Goal: Task Accomplishment & Management: Manage account settings

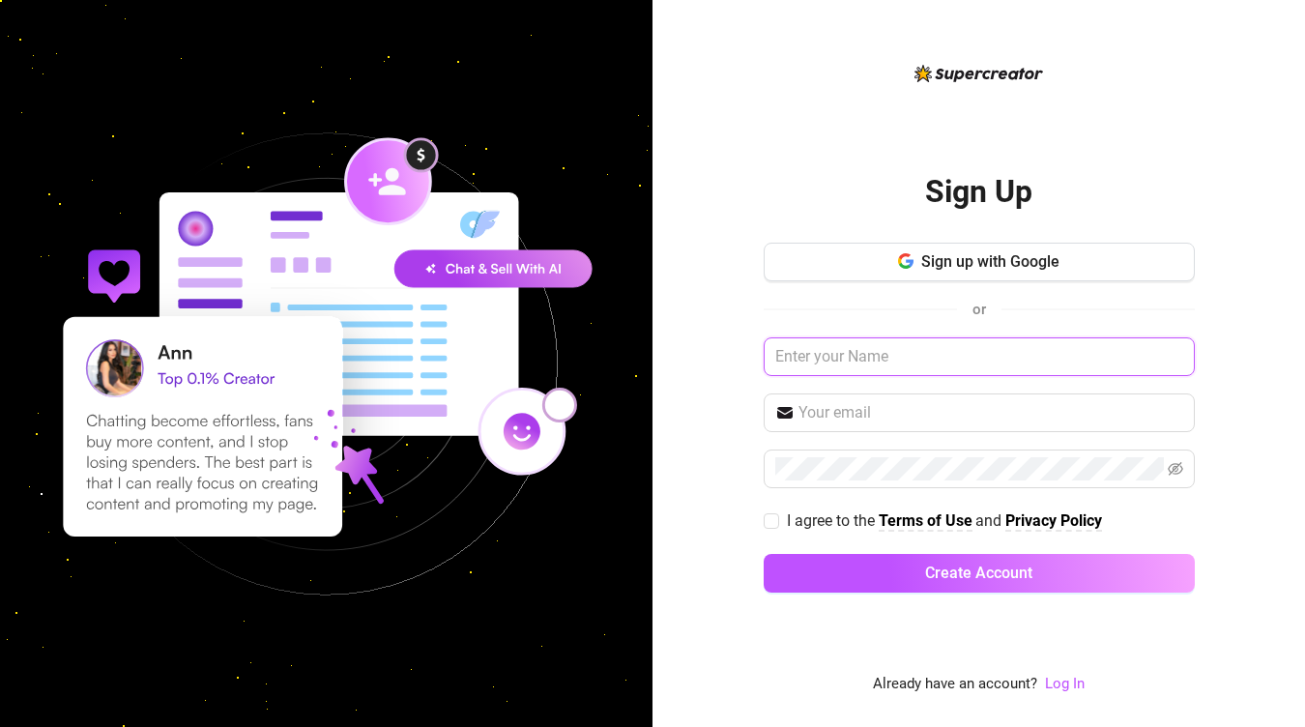
click at [879, 357] on input "text" at bounding box center [979, 356] width 431 height 39
click at [1072, 686] on link "Log In" at bounding box center [1065, 683] width 40 height 17
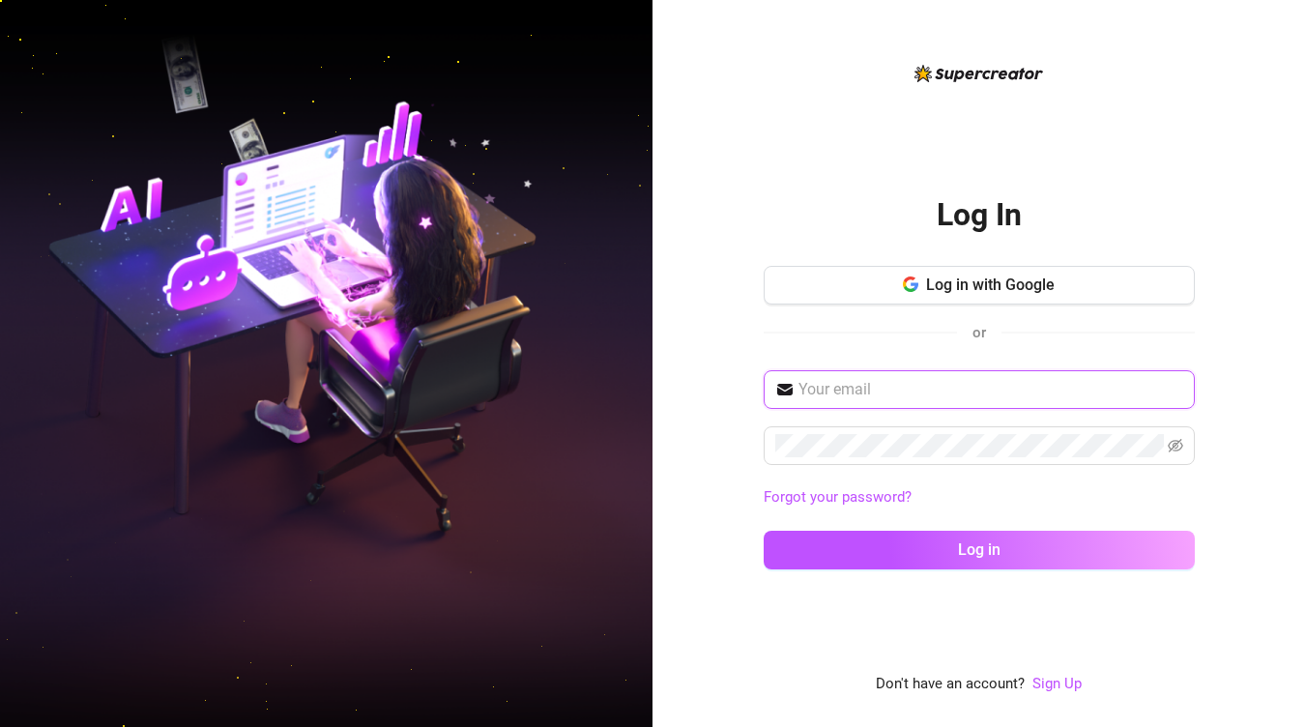
type input "[PERSON_NAME][EMAIL_ADDRESS][DOMAIN_NAME]"
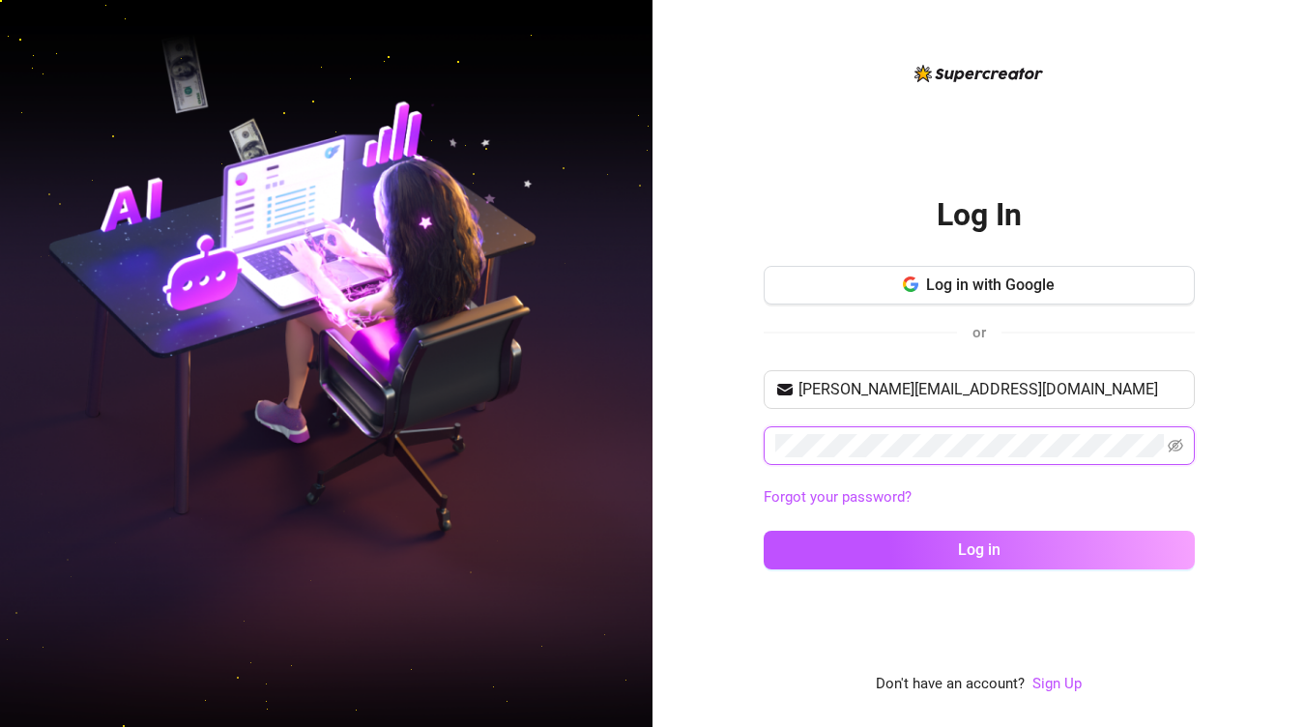
click at [978, 549] on button "Log in" at bounding box center [979, 550] width 431 height 39
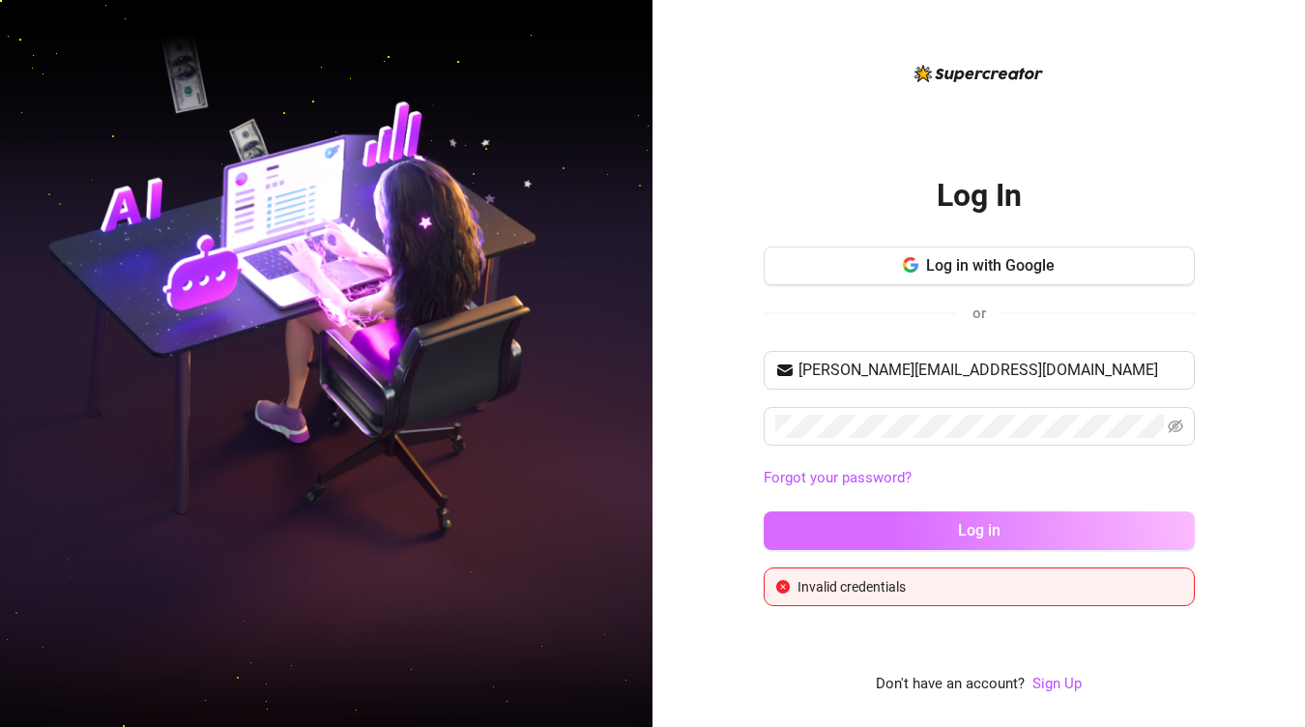
click at [939, 544] on button "Log in" at bounding box center [979, 530] width 431 height 39
click at [937, 527] on button "Log in" at bounding box center [979, 530] width 431 height 39
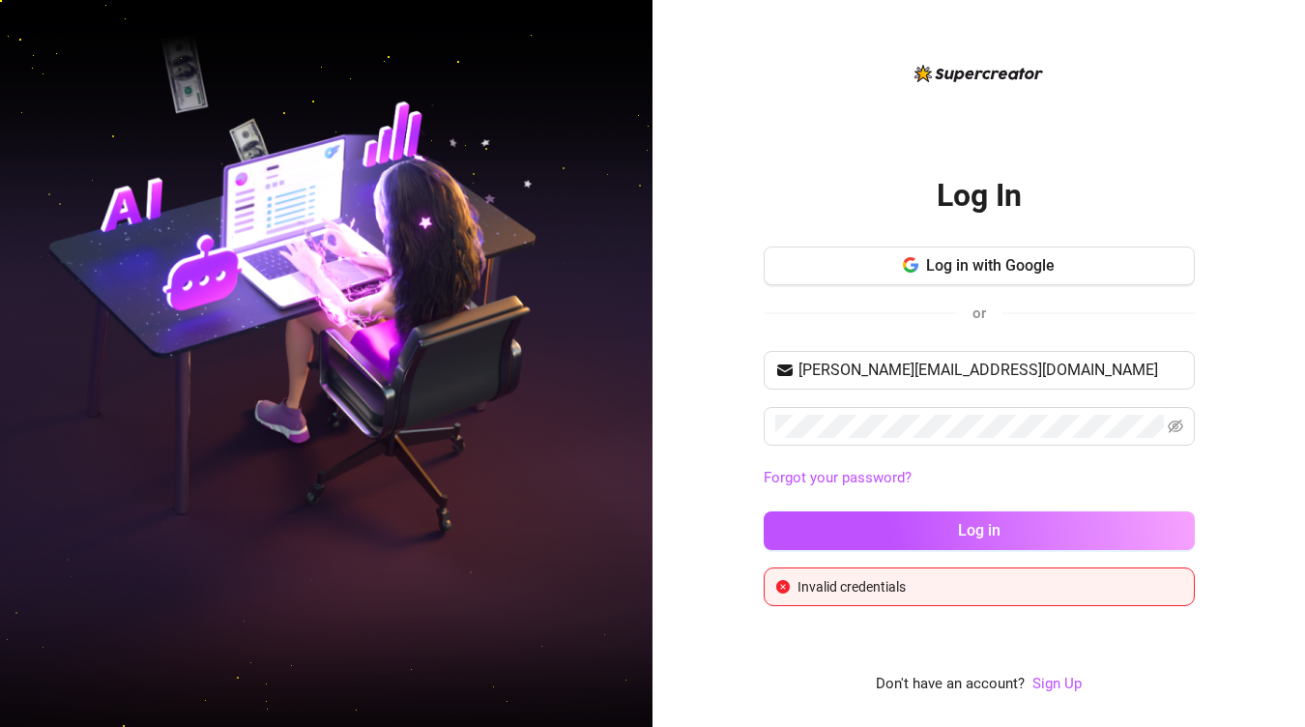
click at [784, 586] on icon "close-circle" at bounding box center [783, 587] width 14 height 14
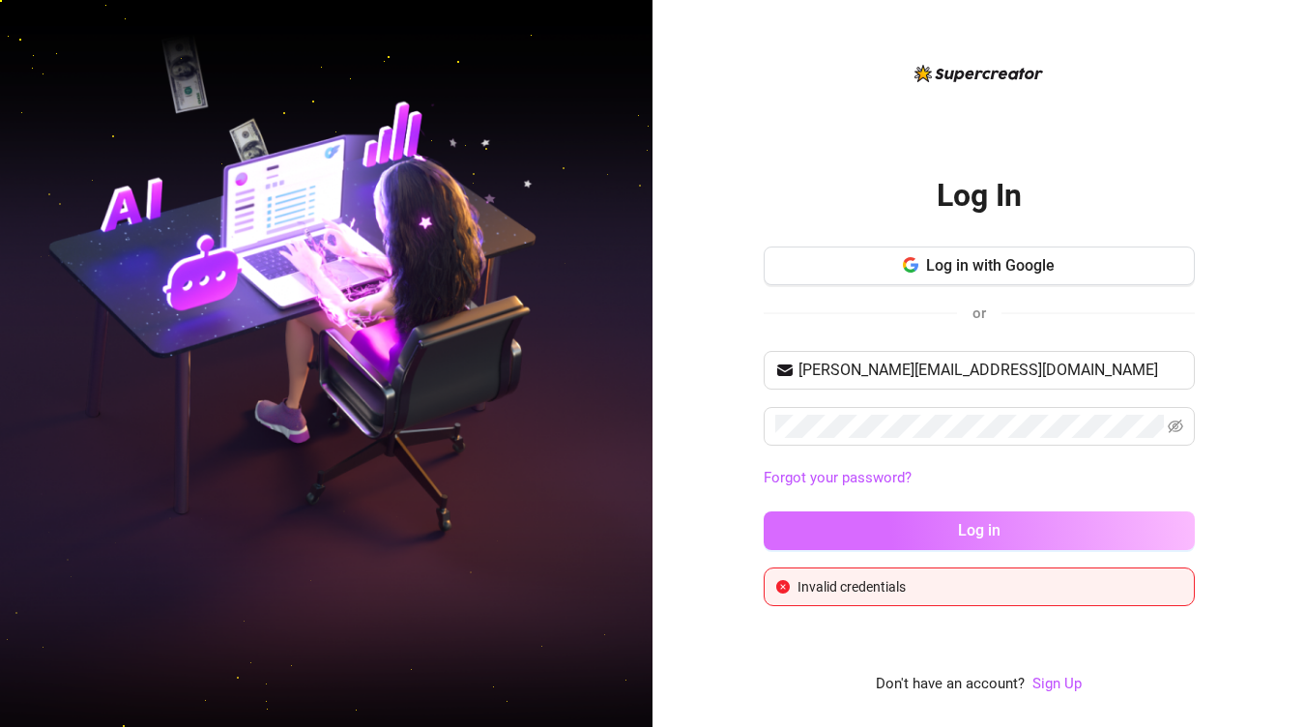
click at [940, 520] on button "Log in" at bounding box center [979, 530] width 431 height 39
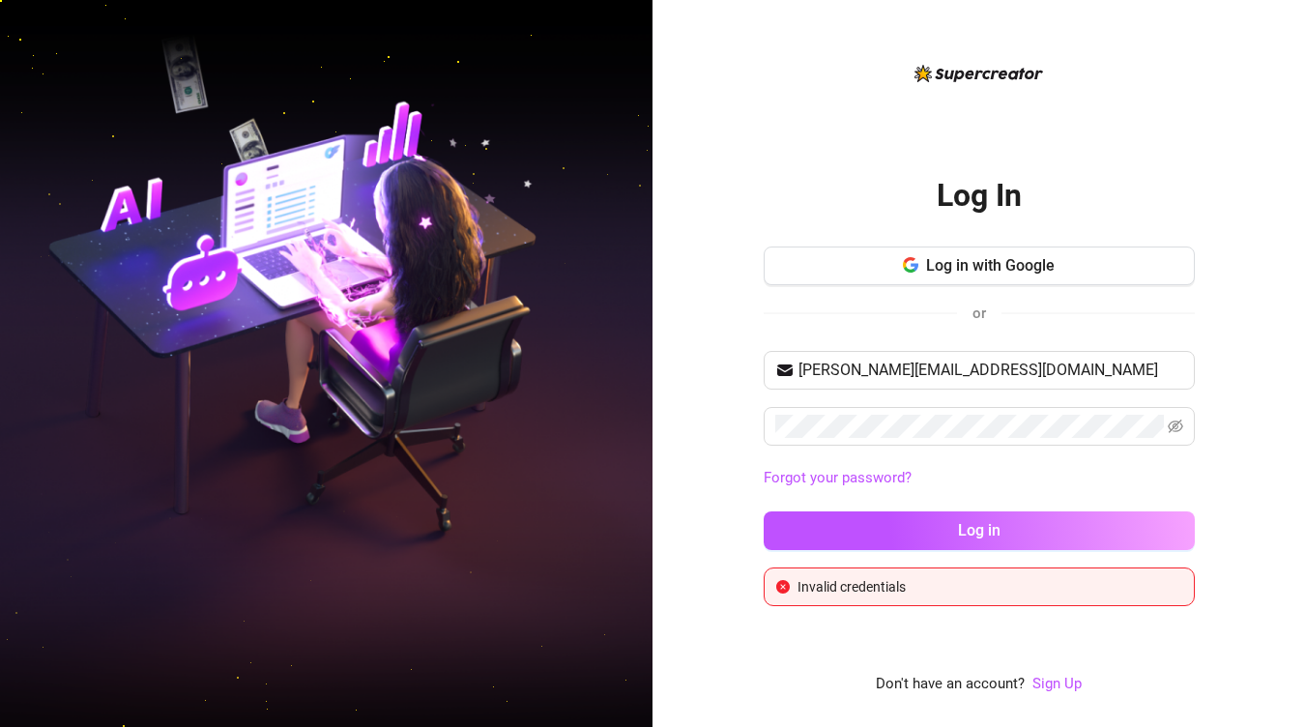
click at [1246, 461] on div "Log In Log in with Google or [EMAIL_ADDRESS][DOMAIN_NAME] Forgot your password?…" at bounding box center [978, 363] width 652 height 727
click at [709, 302] on div "Log In Log in with Google or [EMAIL_ADDRESS][DOMAIN_NAME] Forgot your password?…" at bounding box center [978, 363] width 652 height 727
click at [713, 296] on div "Log In Log in with Google or [EMAIL_ADDRESS][DOMAIN_NAME] Forgot your password?…" at bounding box center [978, 363] width 652 height 727
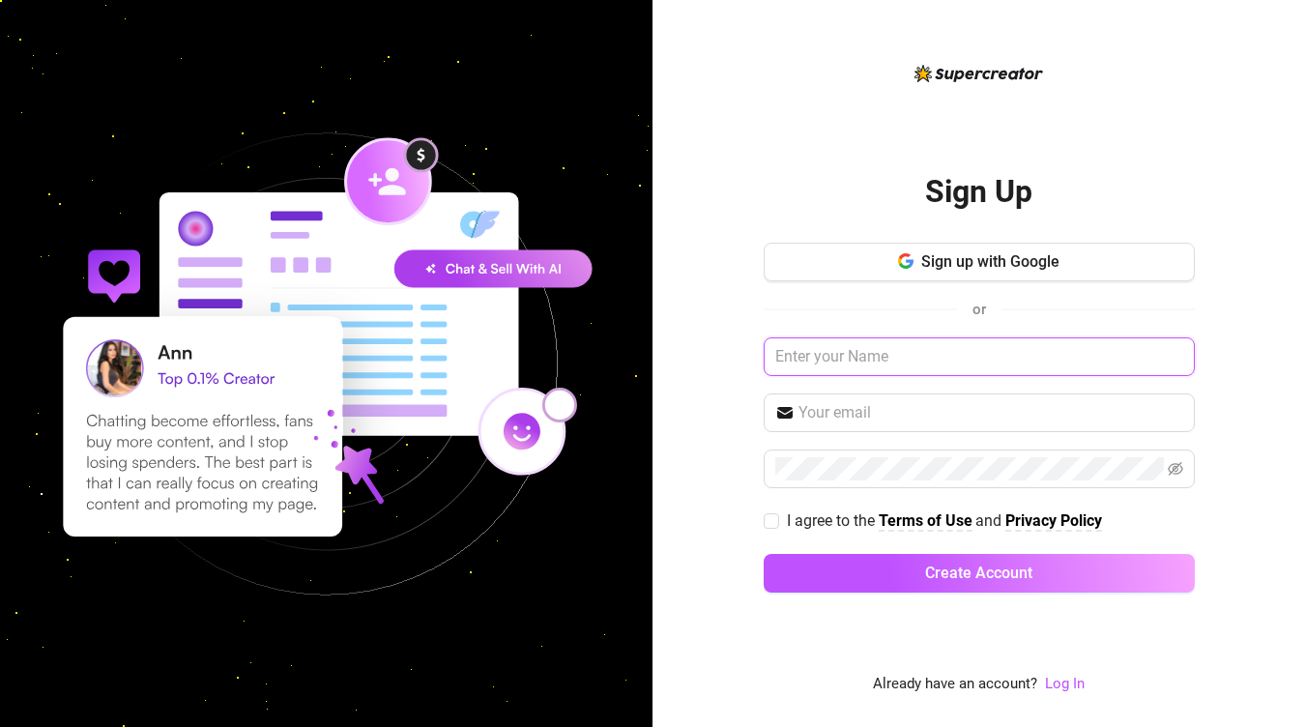
click at [1177, 358] on input "text" at bounding box center [979, 356] width 431 height 39
click at [998, 349] on input "text" at bounding box center [979, 356] width 431 height 39
click at [1063, 680] on link "Log In" at bounding box center [1065, 683] width 40 height 17
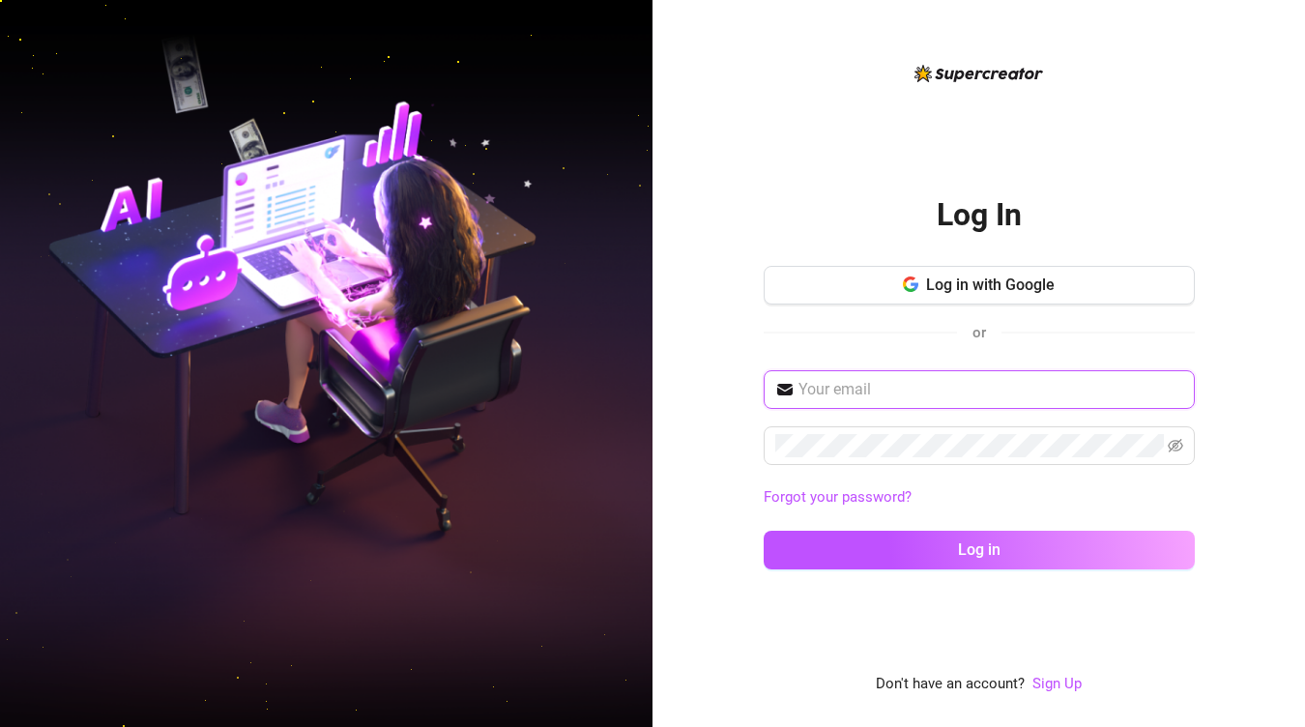
type input "[PERSON_NAME][EMAIL_ADDRESS][DOMAIN_NAME]"
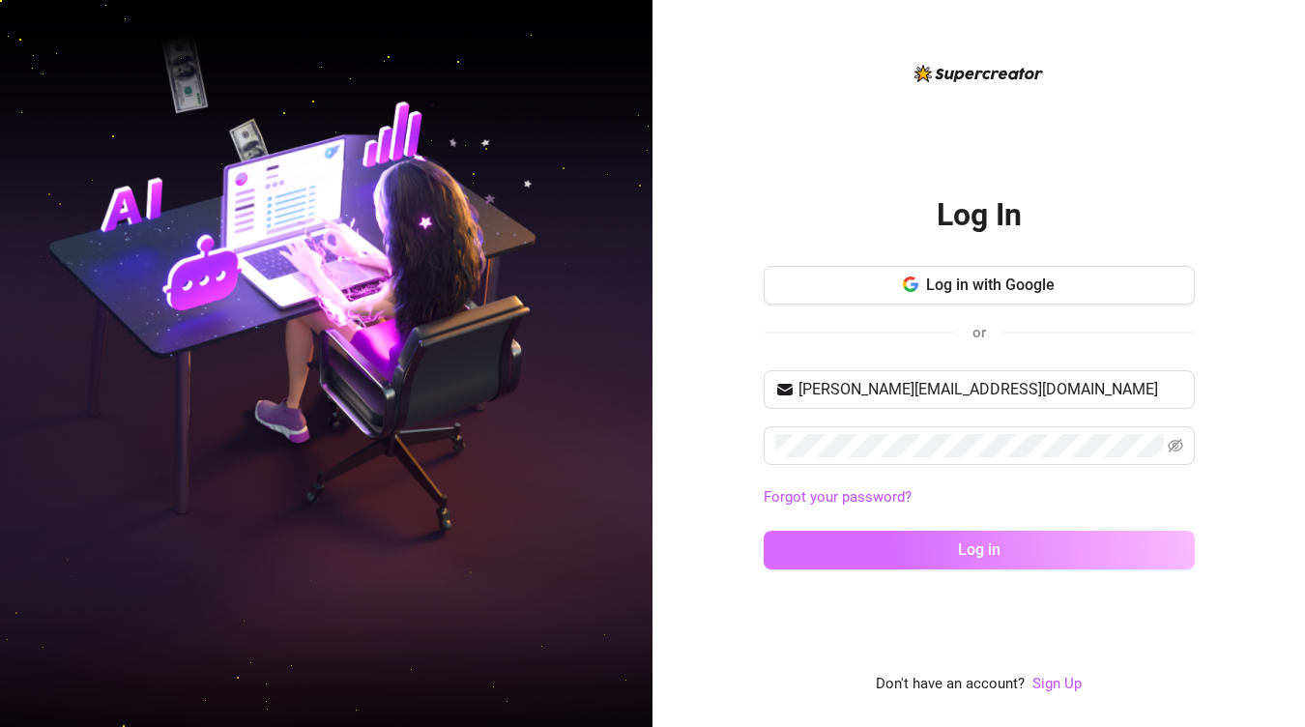
click at [924, 537] on button "Log in" at bounding box center [979, 550] width 431 height 39
